Goal: Find specific page/section: Find specific page/section

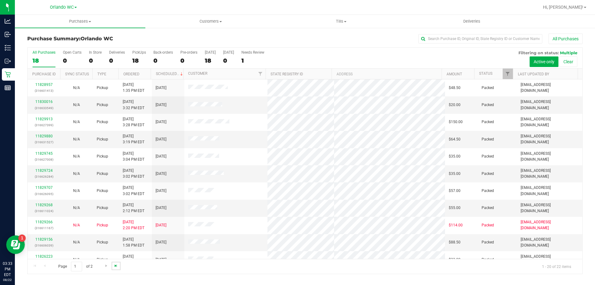
click at [115, 263] on span "Go to the last page" at bounding box center [115, 265] width 5 height 5
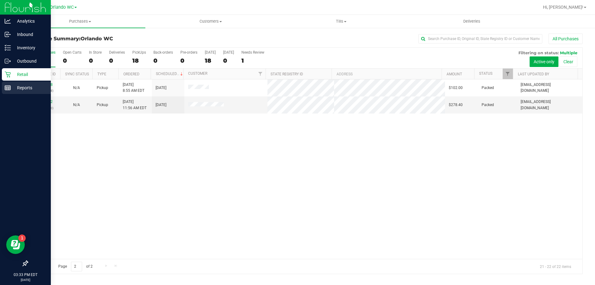
click at [6, 90] on icon at bounding box center [8, 88] width 6 height 6
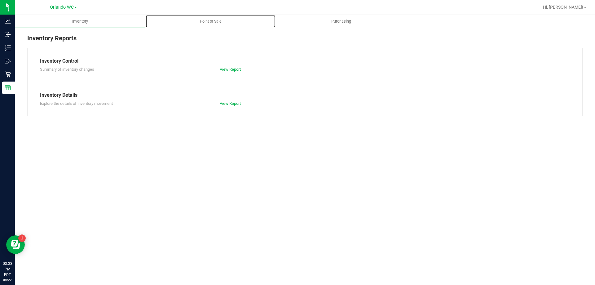
click at [207, 22] on span "Point of Sale" at bounding box center [211, 22] width 38 height 6
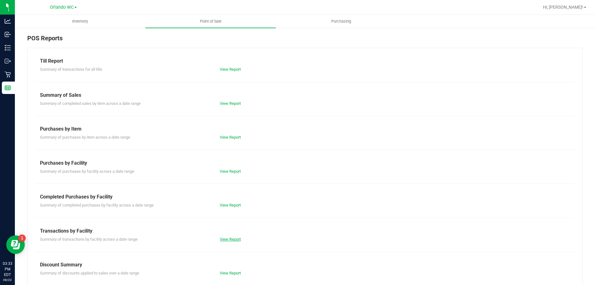
click at [227, 238] on link "View Report" at bounding box center [230, 239] width 21 height 5
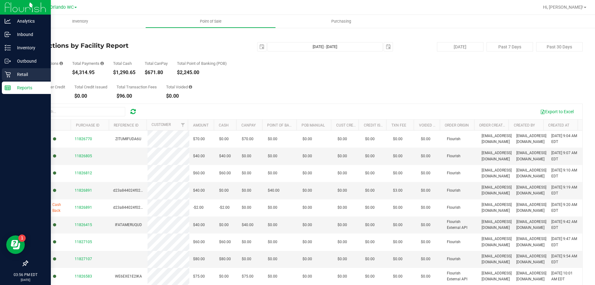
click at [9, 73] on icon at bounding box center [8, 74] width 6 height 6
